Goal: Task Accomplishment & Management: Use online tool/utility

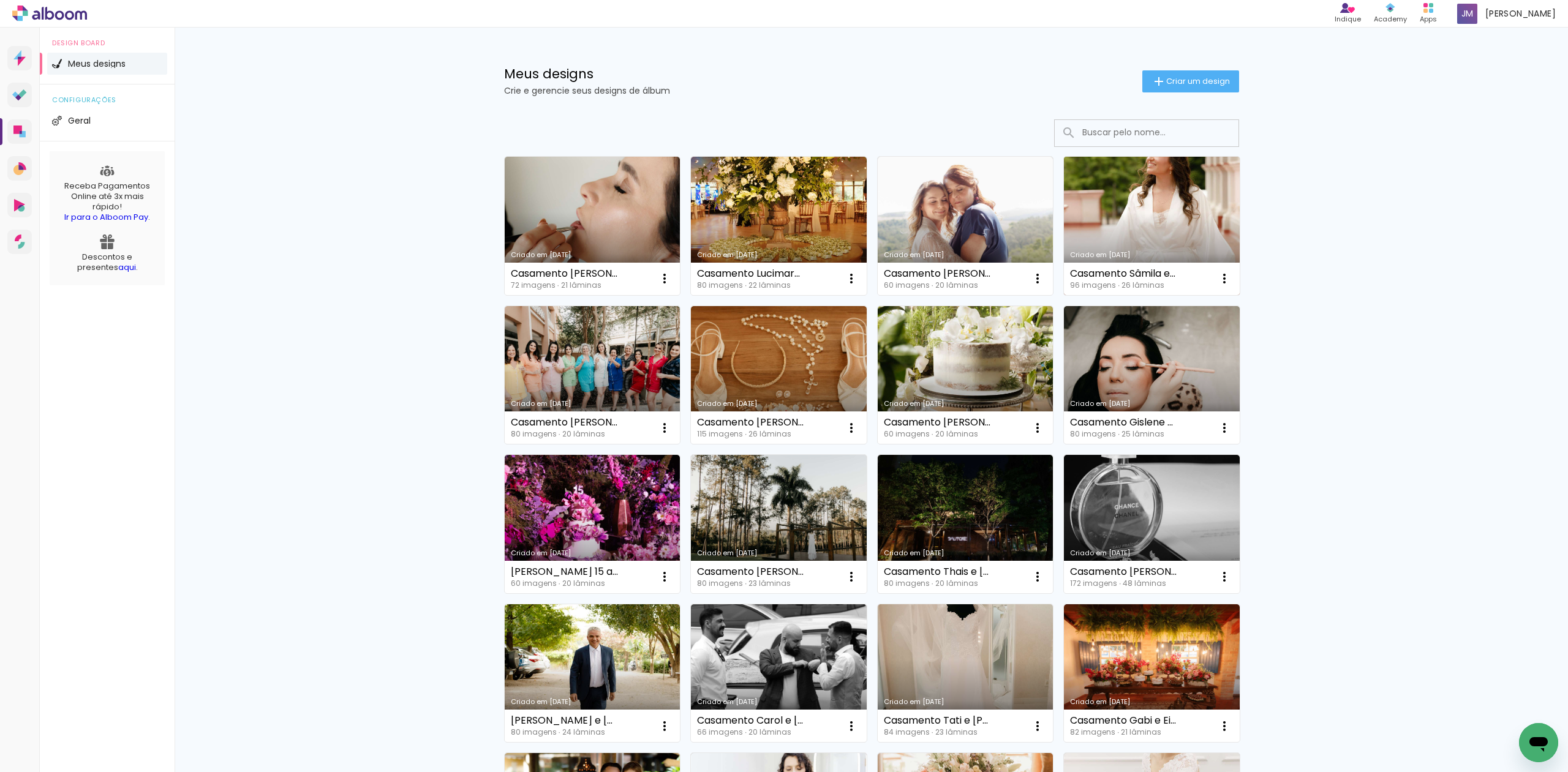
click at [1166, 221] on link "Criado em [DATE]" at bounding box center [1151, 226] width 176 height 138
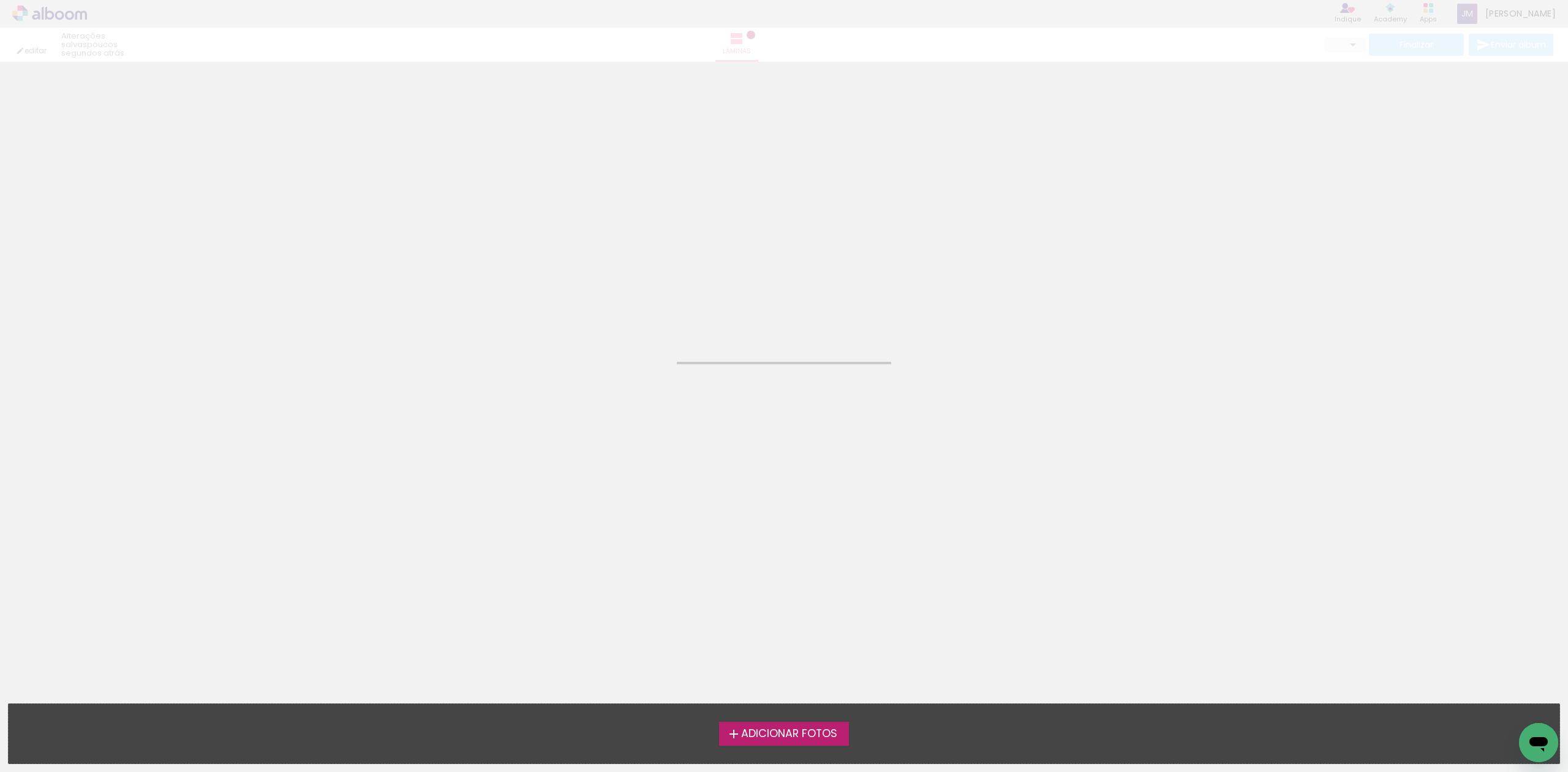
click at [1166, 221] on neon-animated-pages "Confirmar Cancelar" at bounding box center [784, 416] width 1568 height 710
